Goal: Contribute content: Contribute content

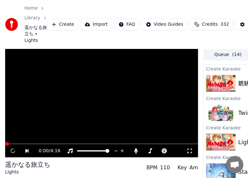
scroll to position [0, 100]
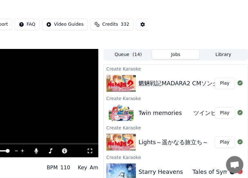
click at [219, 86] on button "Play" at bounding box center [225, 83] width 20 height 12
click at [219, 85] on button "Play" at bounding box center [225, 83] width 20 height 12
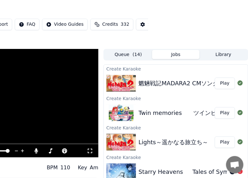
click at [219, 85] on button "Play" at bounding box center [225, 83] width 20 height 12
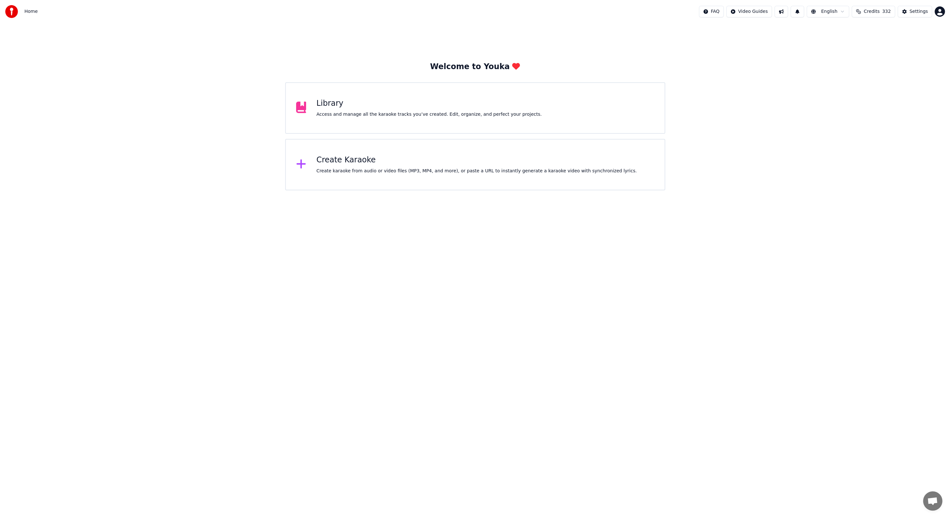
click at [507, 116] on div "Access and manage all the karaoke tracks you’ve created. Edit, organize, and pe…" at bounding box center [428, 114] width 225 height 6
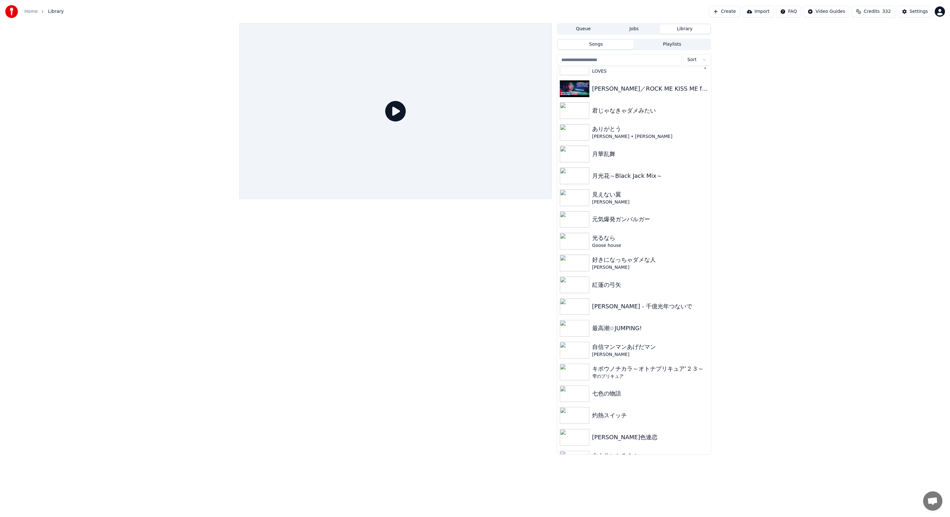
scroll to position [3496, 0]
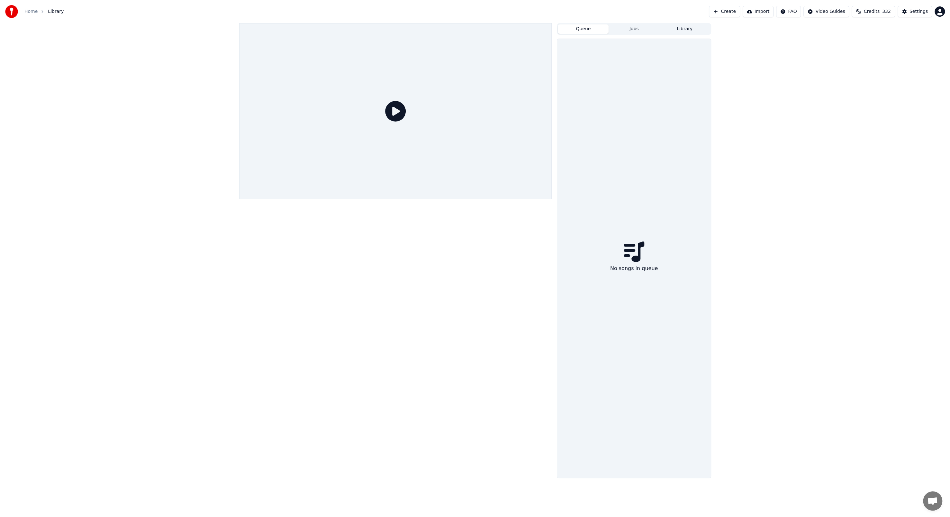
click at [591, 31] on button "Queue" at bounding box center [583, 28] width 51 height 9
click at [629, 30] on button "Jobs" at bounding box center [633, 28] width 51 height 9
click at [680, 25] on button "Library" at bounding box center [684, 28] width 51 height 9
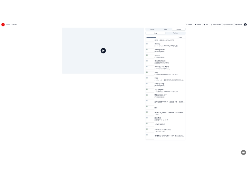
scroll to position [0, 0]
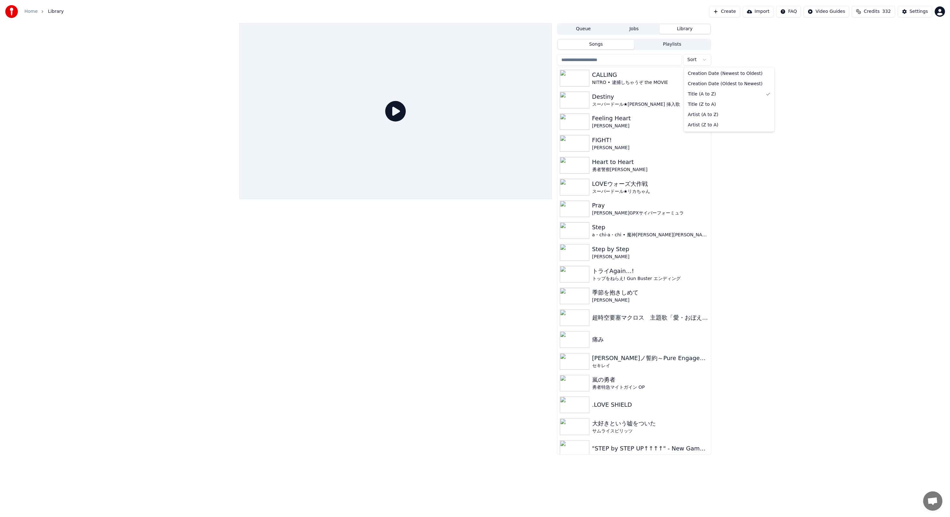
click at [687, 60] on html "Home Library Create Import FAQ Video Guides Credits 332 Settings Queue Jobs Lib…" at bounding box center [475, 258] width 950 height 517
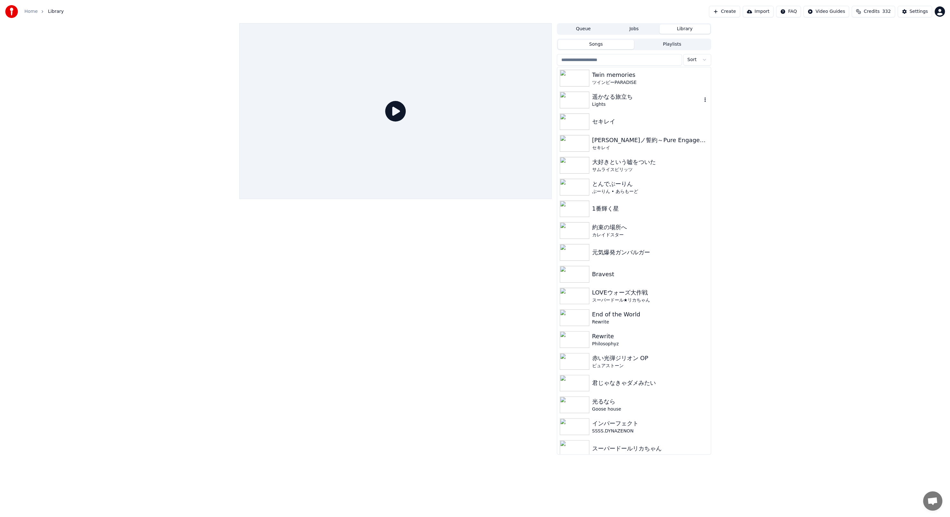
click at [622, 95] on div "遥かなる旅立ち" at bounding box center [647, 96] width 110 height 9
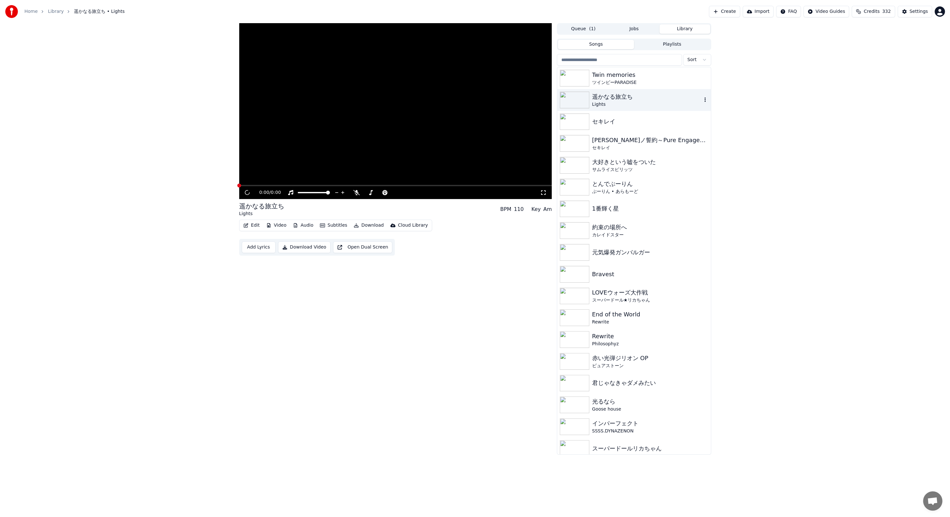
click at [702, 98] on icon "button" at bounding box center [705, 99] width 6 height 5
click at [700, 151] on div "Delete" at bounding box center [700, 153] width 49 height 10
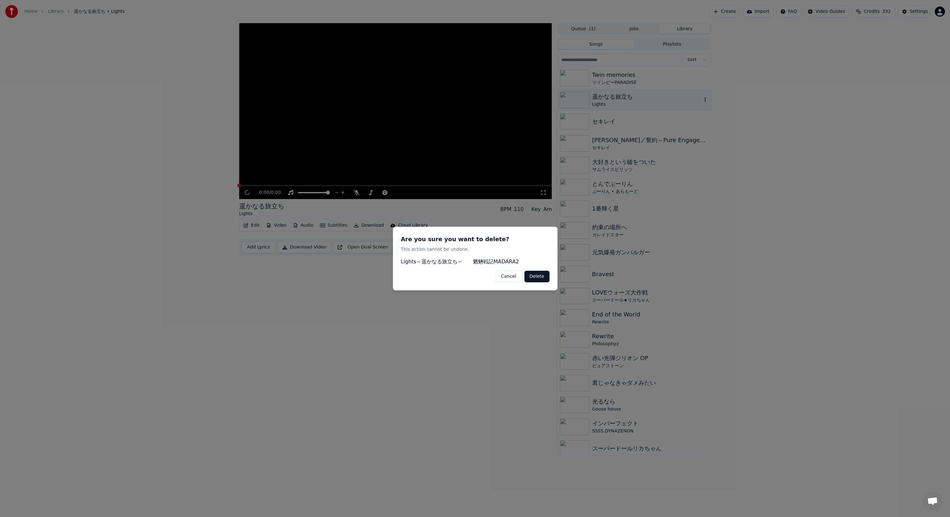
click at [541, 277] on button "Delete" at bounding box center [536, 277] width 25 height 12
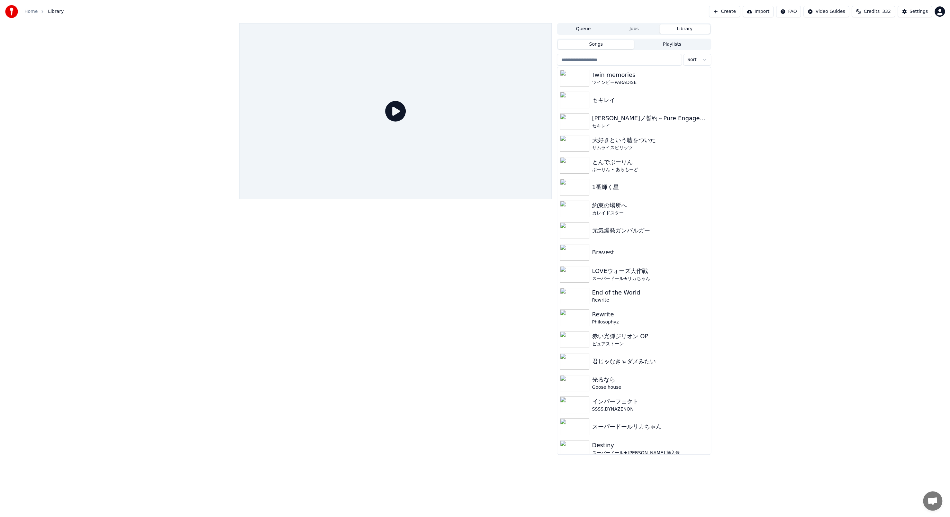
click at [586, 26] on button "Queue" at bounding box center [583, 28] width 51 height 9
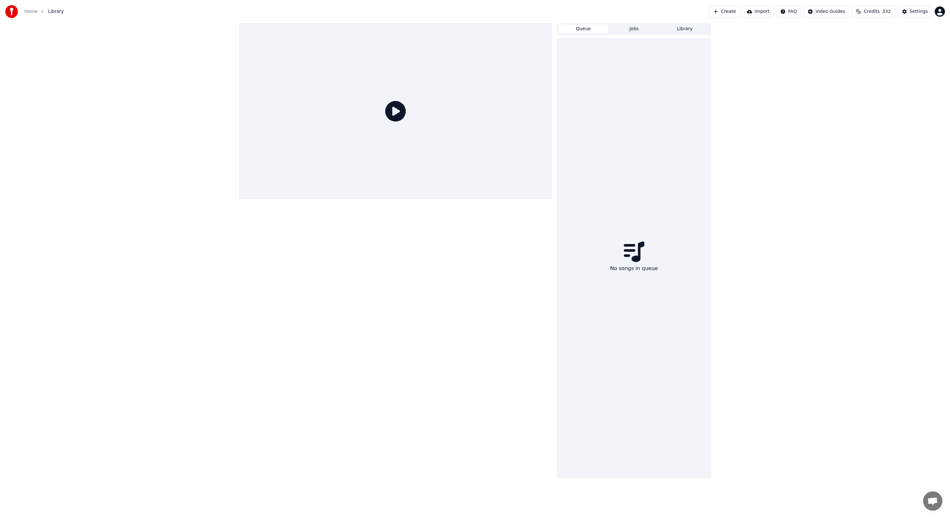
click at [730, 14] on button "Create" at bounding box center [724, 12] width 31 height 12
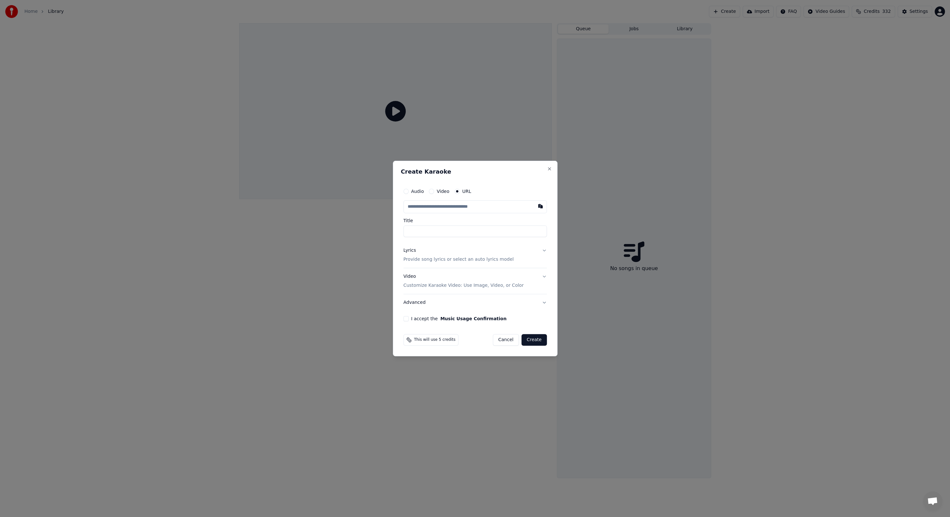
click at [486, 205] on input "text" at bounding box center [474, 206] width 143 height 13
click at [537, 206] on button "button" at bounding box center [540, 206] width 13 height 12
type input "**********"
click at [542, 250] on button "Lyrics Provide song lyrics or select an auto lyrics model" at bounding box center [474, 255] width 143 height 26
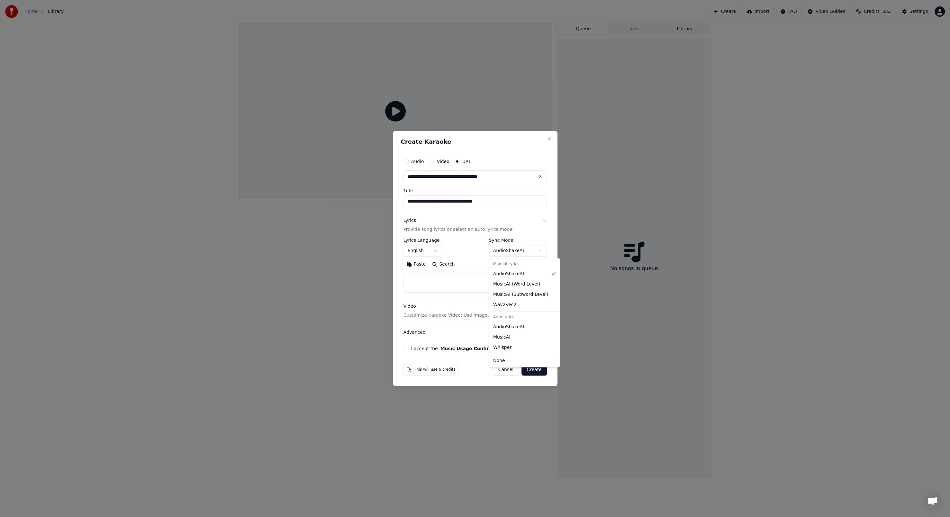
click at [538, 250] on body "**********" at bounding box center [475, 258] width 950 height 517
select select "****"
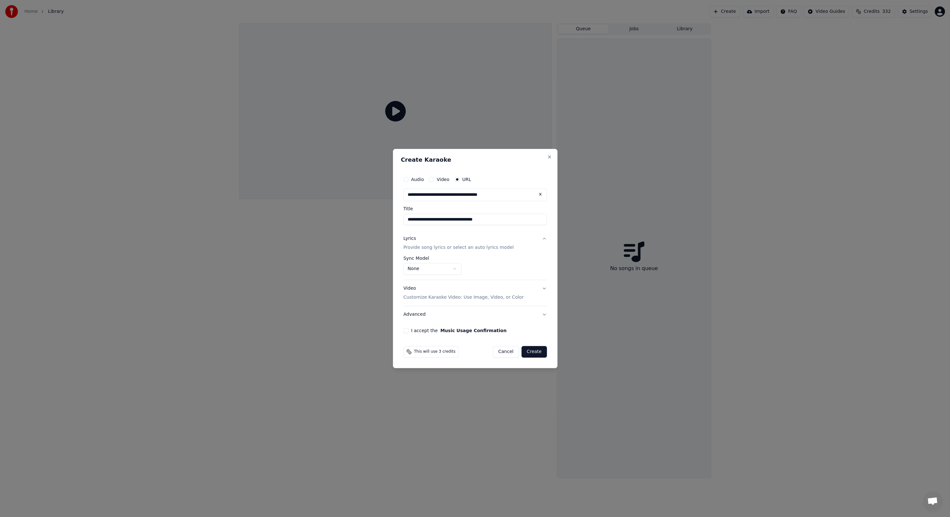
click at [421, 313] on button "Advanced" at bounding box center [474, 314] width 143 height 17
click at [426, 312] on body "**********" at bounding box center [475, 258] width 950 height 517
click at [527, 349] on button "Create" at bounding box center [533, 352] width 25 height 12
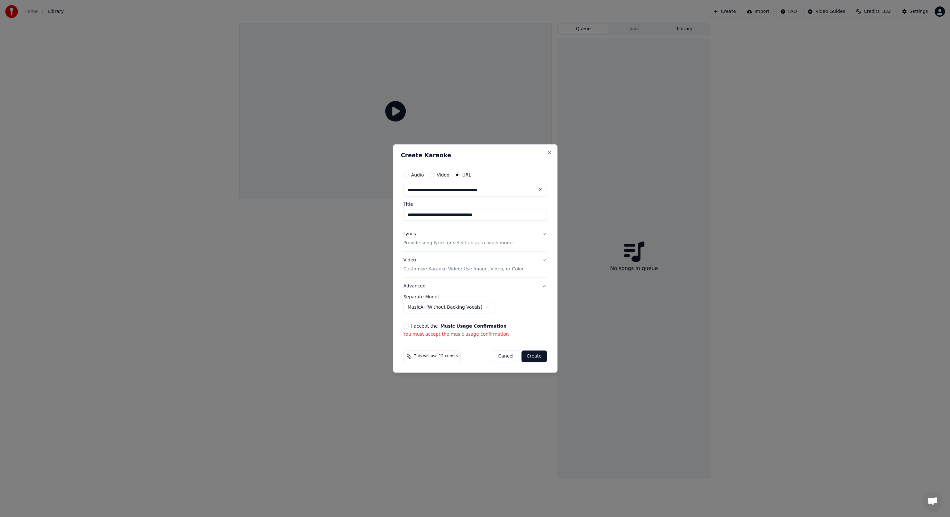
click at [408, 327] on div "I accept the Music Usage Confirmation" at bounding box center [474, 325] width 143 height 5
click at [408, 325] on div "I accept the Music Usage Confirmation" at bounding box center [474, 325] width 143 height 5
click at [406, 325] on button "I accept the Music Usage Confirmation" at bounding box center [405, 325] width 5 height 5
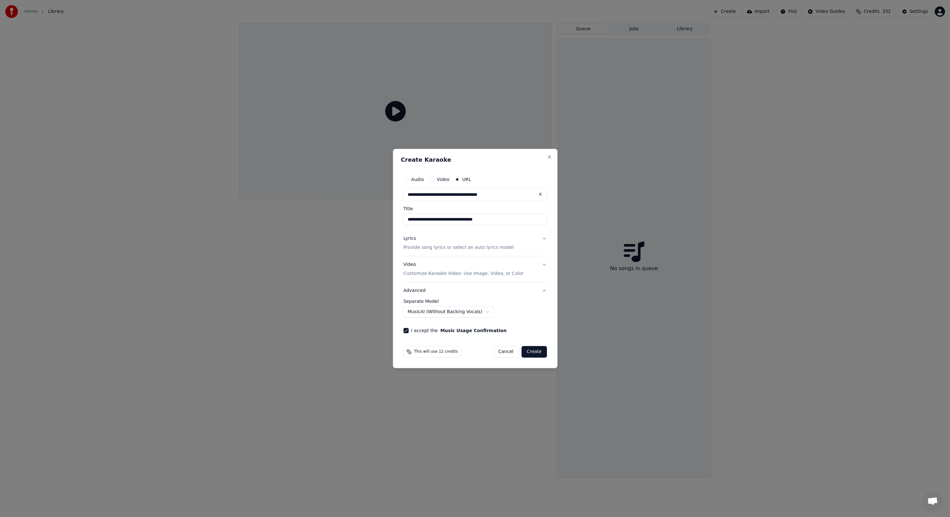
click at [408, 327] on div "**********" at bounding box center [475, 252] width 148 height 165
click at [527, 349] on button "Create" at bounding box center [533, 352] width 25 height 12
select select "******"
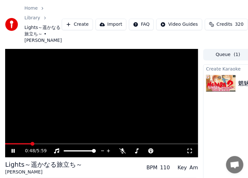
click at [44, 156] on video at bounding box center [101, 103] width 193 height 109
click at [45, 156] on div "0:49 / 5:59" at bounding box center [101, 103] width 193 height 109
click at [45, 144] on span at bounding box center [101, 143] width 193 height 1
